Goal: Task Accomplishment & Management: Use online tool/utility

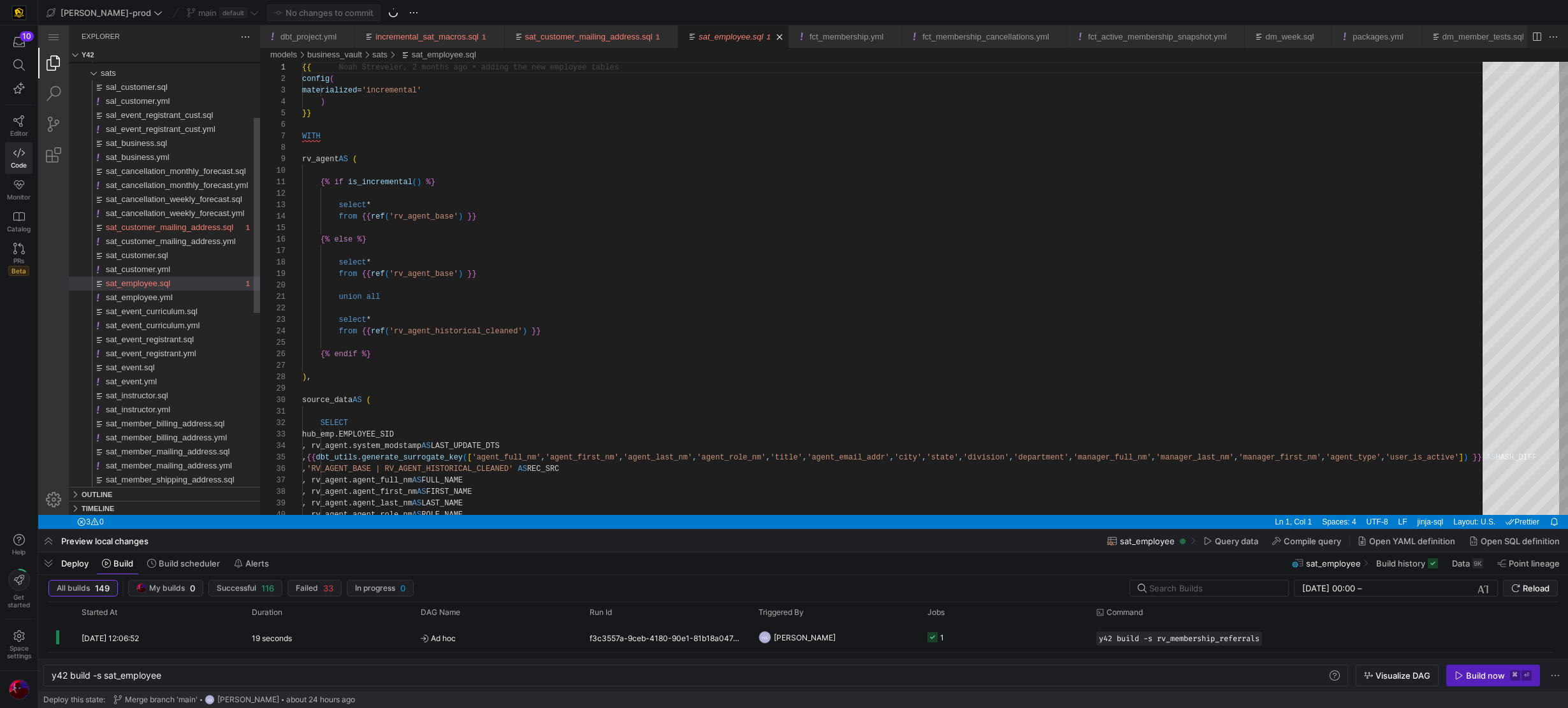
scroll to position [110, 0]
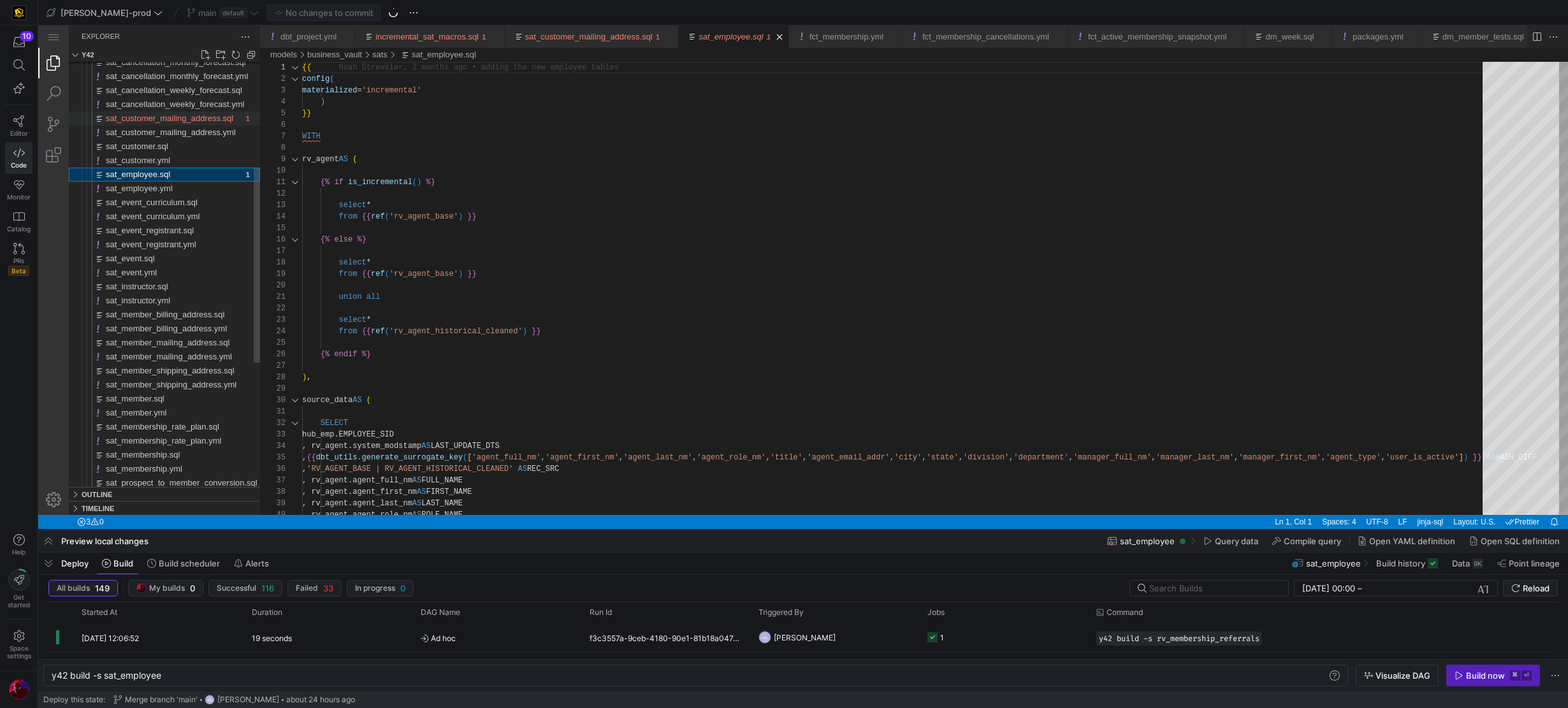
click at [171, 117] on span "sat_customer_mailing_address.sql" at bounding box center [169, 118] width 128 height 10
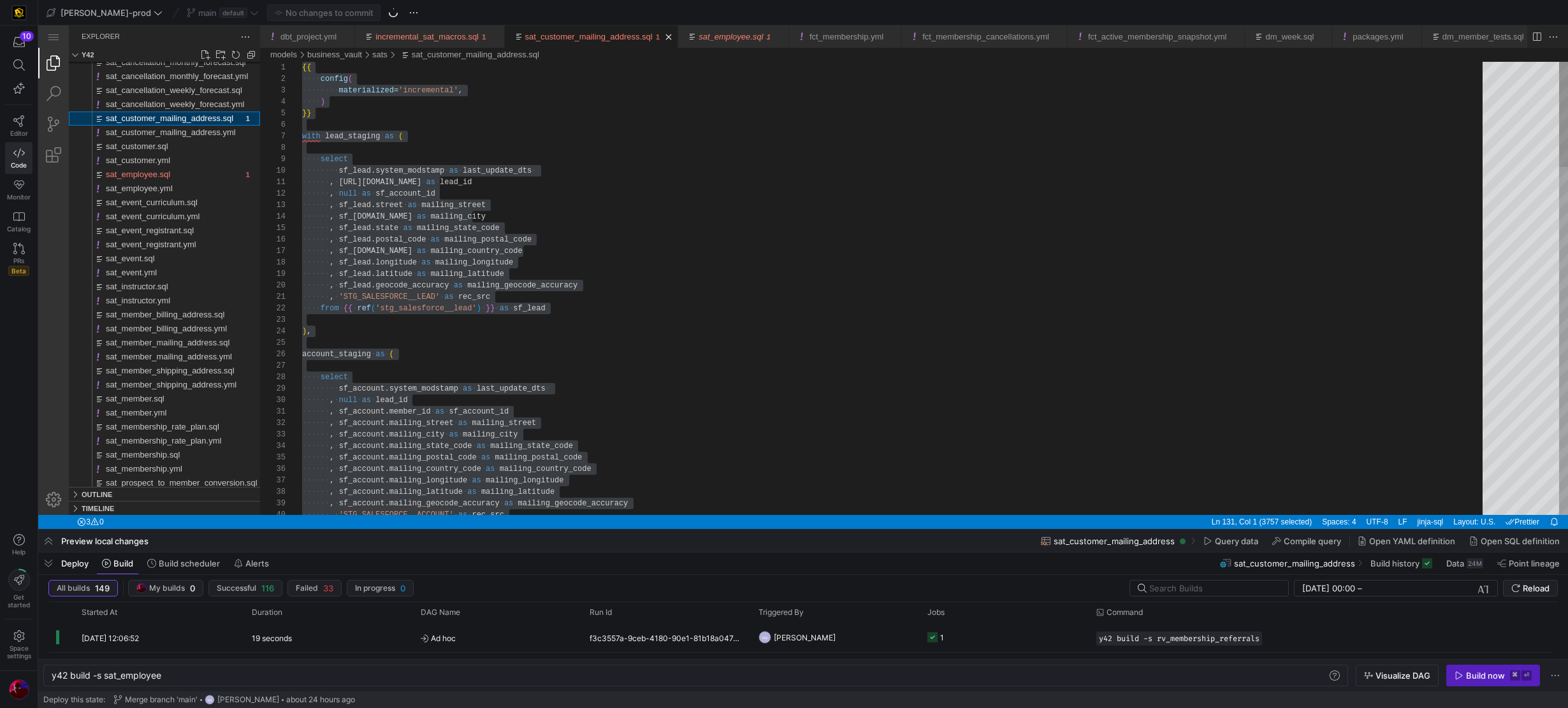
type textarea "y42 build -s sat_customer_mailing_address"
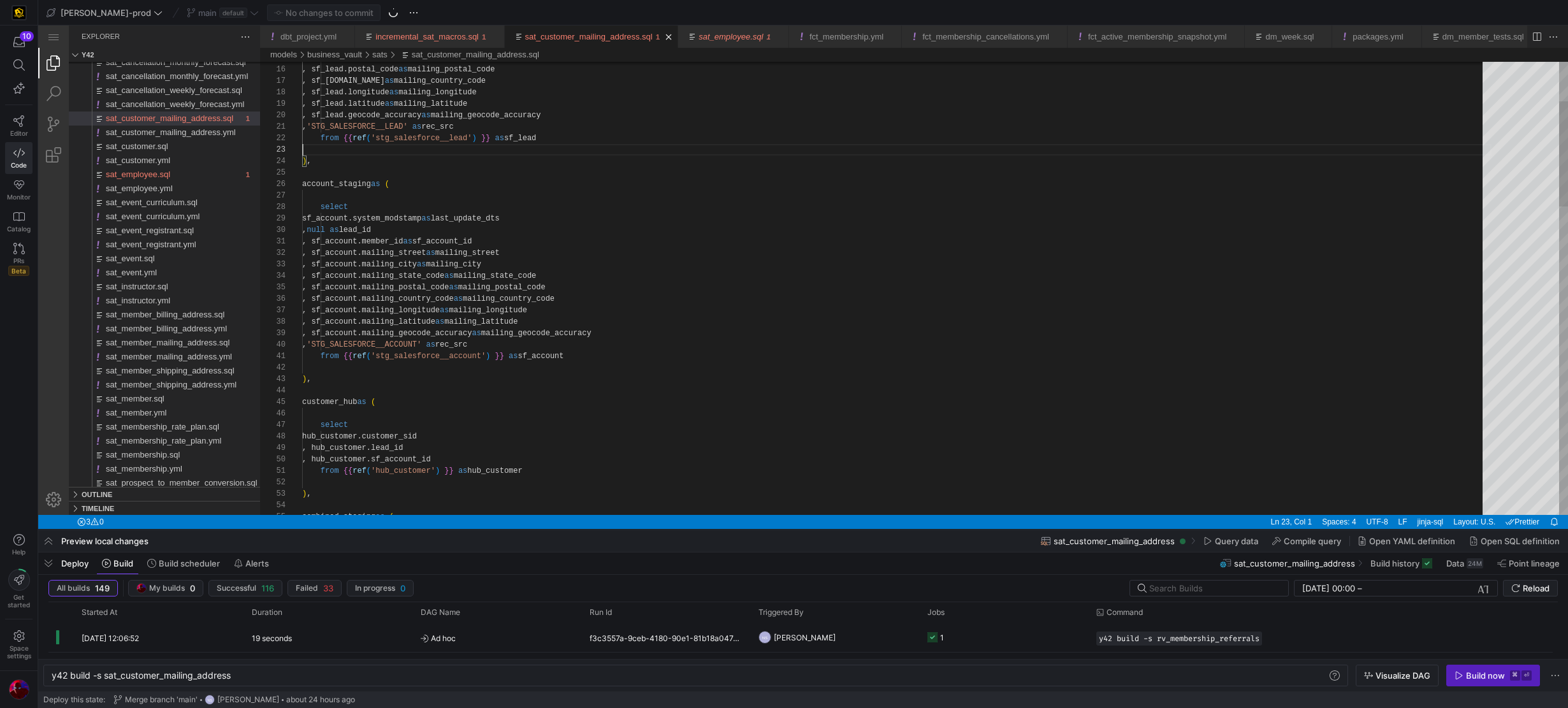
scroll to position [23, 0]
click at [378, 145] on div "sat_customer_mailing_address.sql" at bounding box center [896, 149] width 1189 height 11
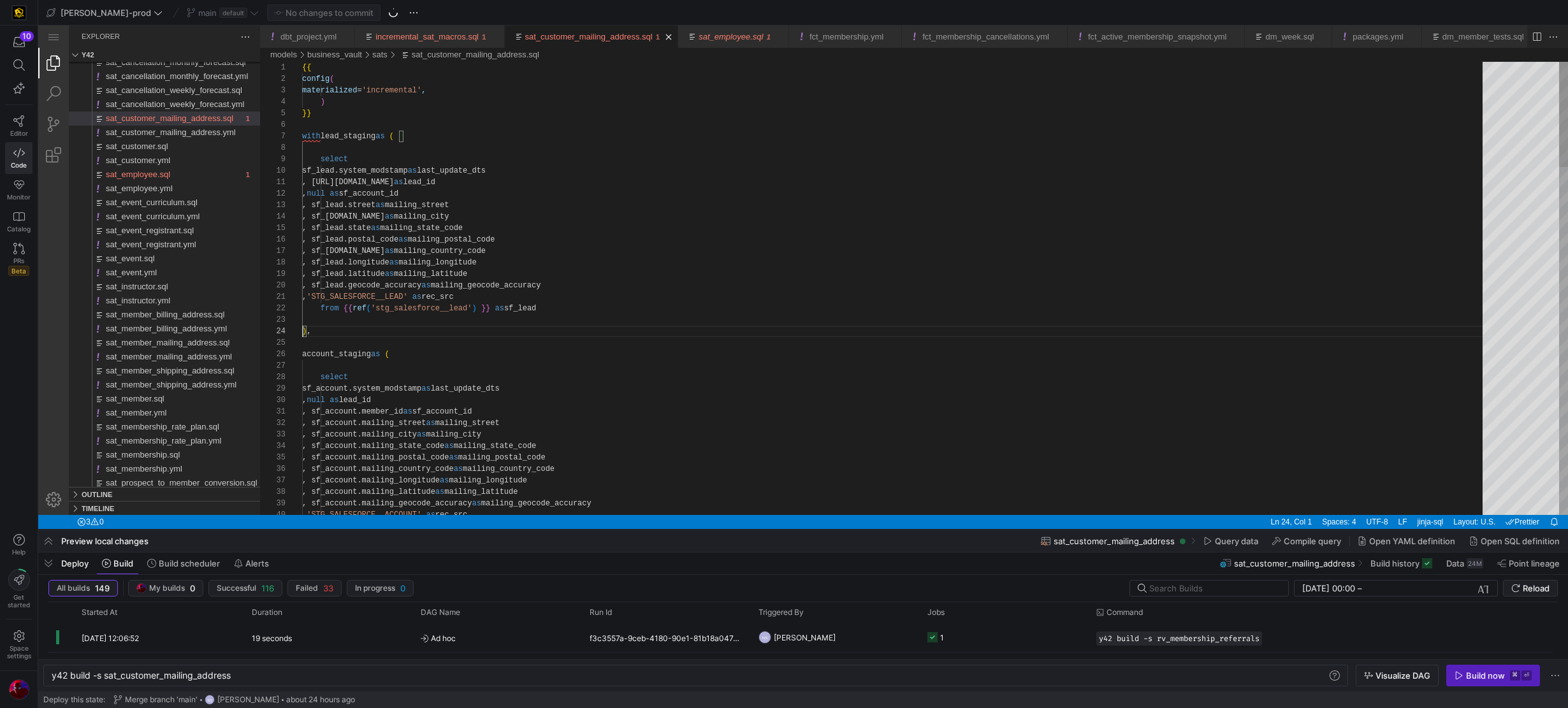
scroll to position [0, 189]
click at [586, 293] on div ", 'STG_SALESFORCE__LEAD' as rec_src" at bounding box center [896, 297] width 1189 height 11
click at [586, 303] on div "from {{ ref ( 'stg_salesforce__lead' ) }} as sf_lead" at bounding box center [896, 308] width 1189 height 11
click at [586, 304] on div "from {{ ref ( 'stg_salesforce__lead' ) }} as sf_lead" at bounding box center [896, 308] width 1189 height 11
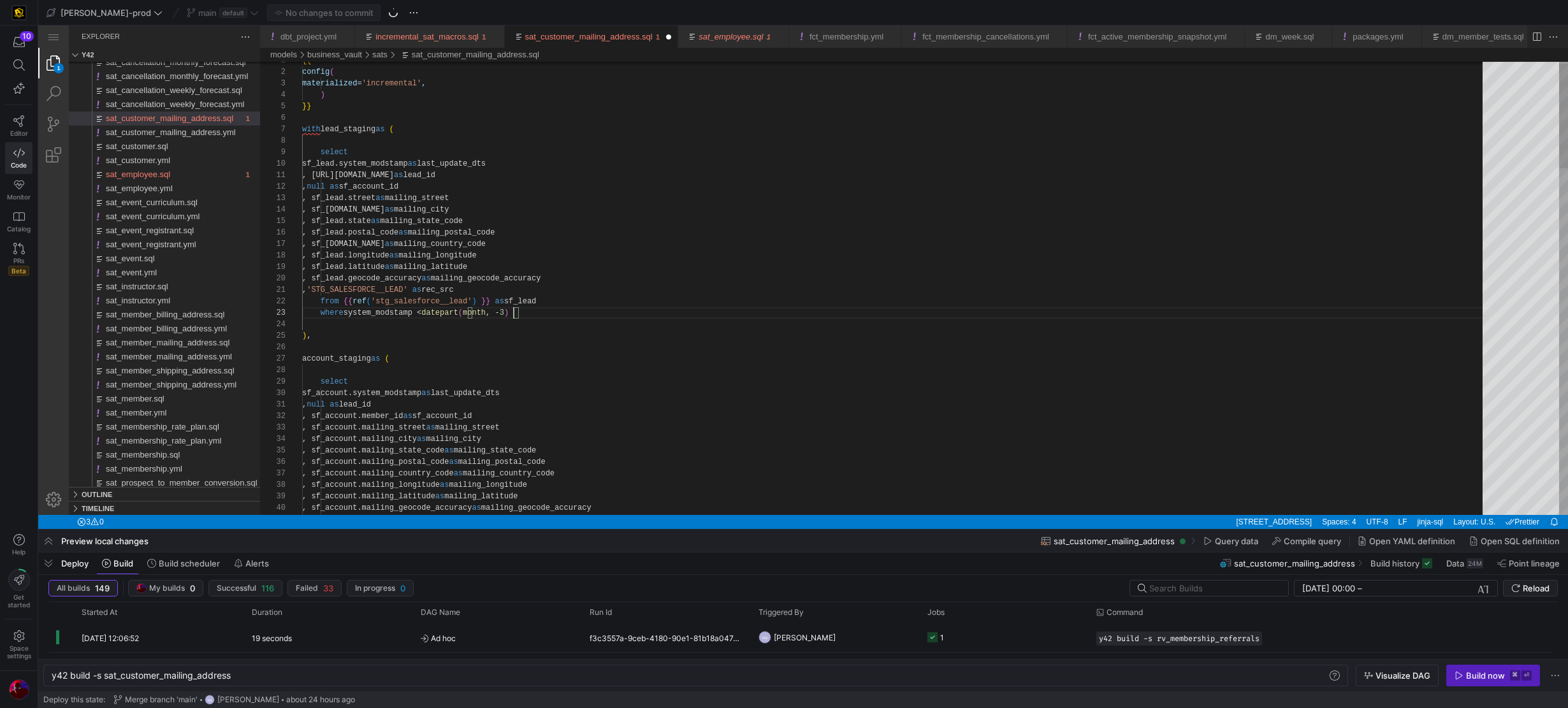
click at [504, 310] on span "3" at bounding box center [502, 312] width 5 height 9
click at [522, 310] on div "where system_modstamp < datepart ( month , - 2 )" at bounding box center [896, 313] width 1189 height 11
type textarea ", 'STG_SALESFORCE__LEAD' as rec_src from {{ ref('stg_salesforce__lead') }} as s…"
